Goal: Find specific page/section: Find specific page/section

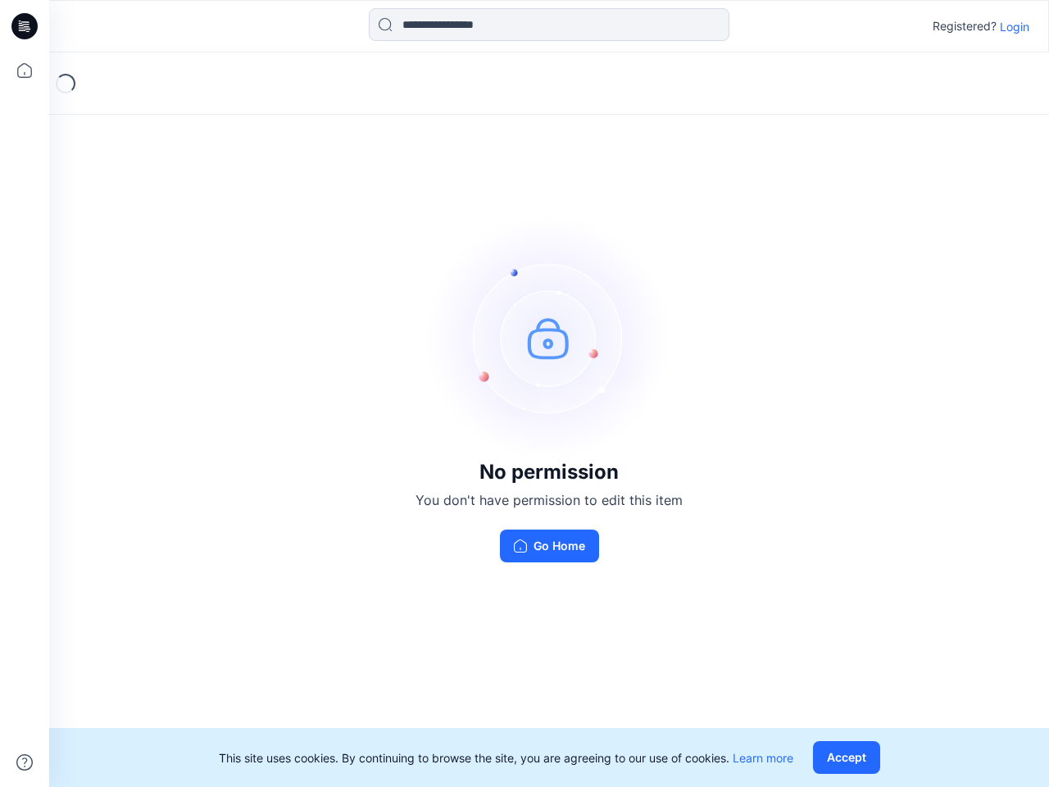
click at [524, 393] on img at bounding box center [549, 338] width 246 height 246
click at [25, 26] on icon at bounding box center [27, 26] width 7 height 1
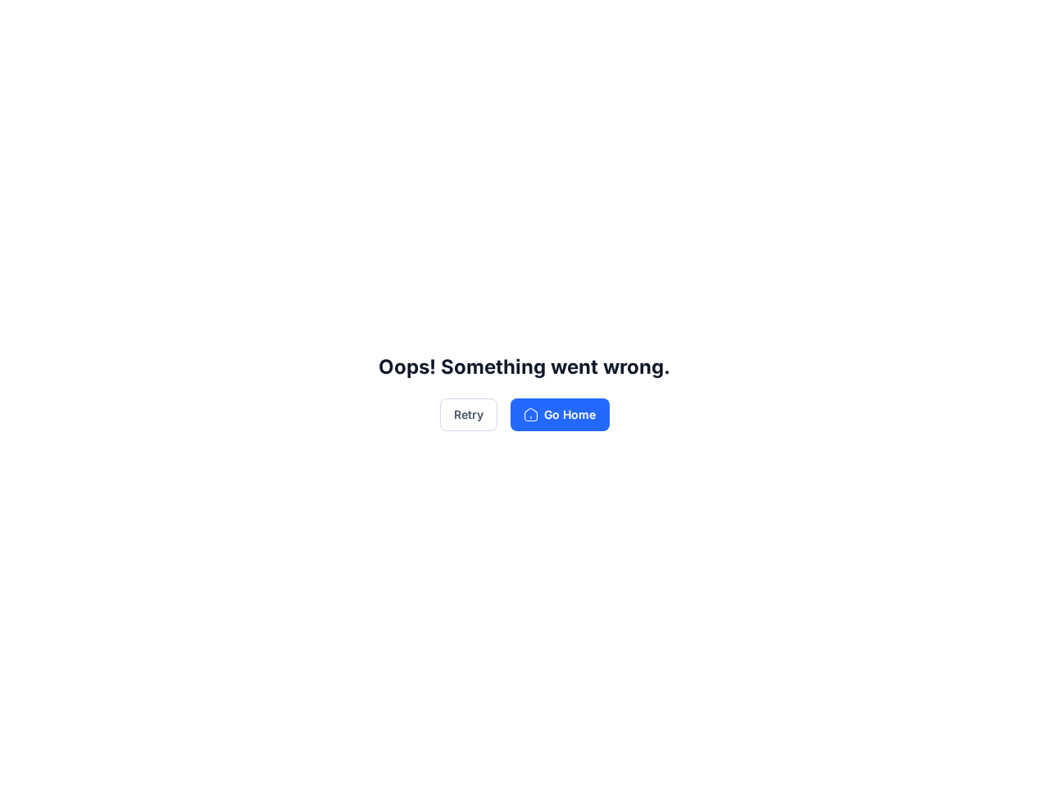
click at [25, 70] on div "Oops! Something went wrong. Retry Go Home" at bounding box center [524, 393] width 1049 height 787
click at [25, 762] on div "Oops! Something went wrong. Retry Go Home" at bounding box center [524, 393] width 1049 height 787
click at [549, 25] on div "Oops! Something went wrong. Retry Go Home" at bounding box center [524, 393] width 1049 height 787
click at [1014, 26] on div "Oops! Something went wrong. Retry Go Home" at bounding box center [524, 393] width 1049 height 787
click at [850, 757] on div "Oops! Something went wrong. Retry Go Home" at bounding box center [524, 393] width 1049 height 787
